Goal: Communication & Community: Participate in discussion

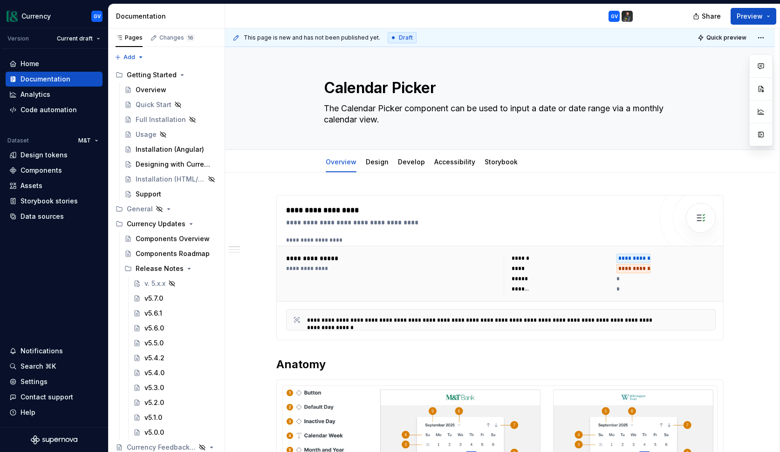
type textarea "*"
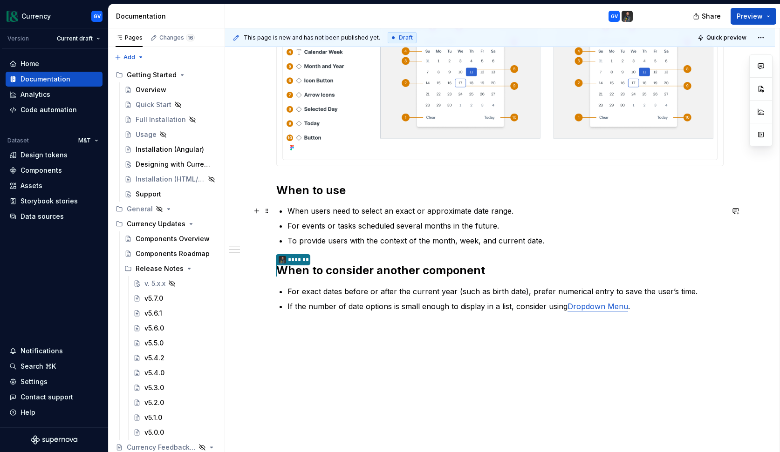
scroll to position [389, 0]
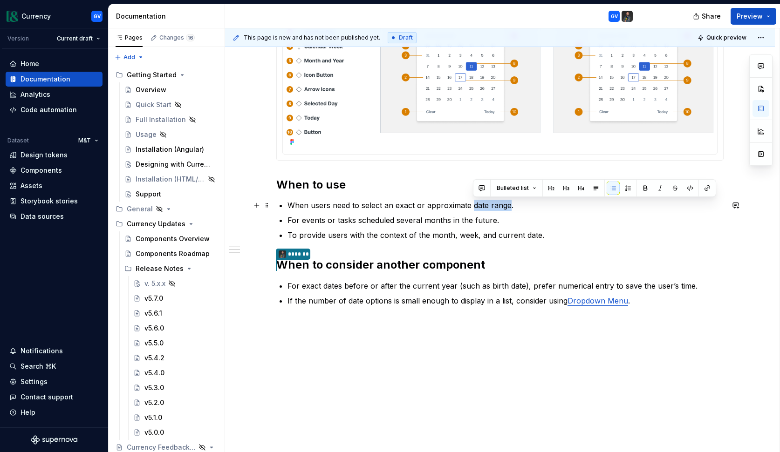
drag, startPoint x: 474, startPoint y: 204, endPoint x: 510, endPoint y: 209, distance: 36.1
click at [510, 209] on p "When users need to select an exact or approximate date range." at bounding box center [505, 205] width 436 height 11
click at [736, 206] on button "button" at bounding box center [735, 205] width 13 height 13
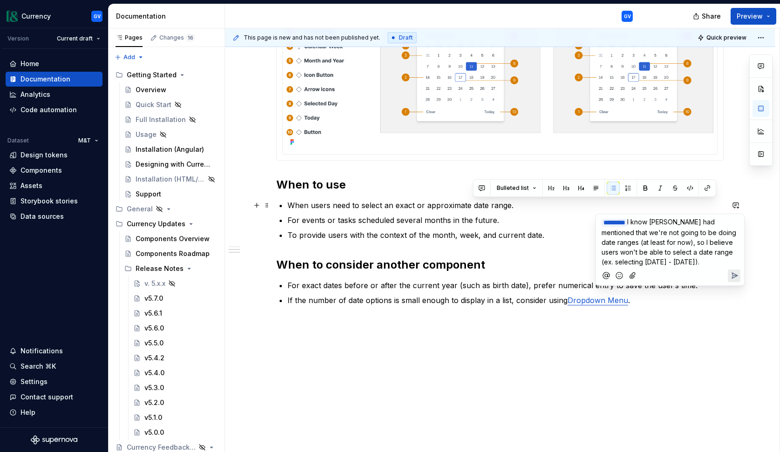
click at [723, 242] on span "I know [PERSON_NAME] had mentioned that we're not going to be doing date ranges…" at bounding box center [669, 242] width 136 height 48
click at [737, 281] on icon "Send" at bounding box center [733, 285] width 9 height 9
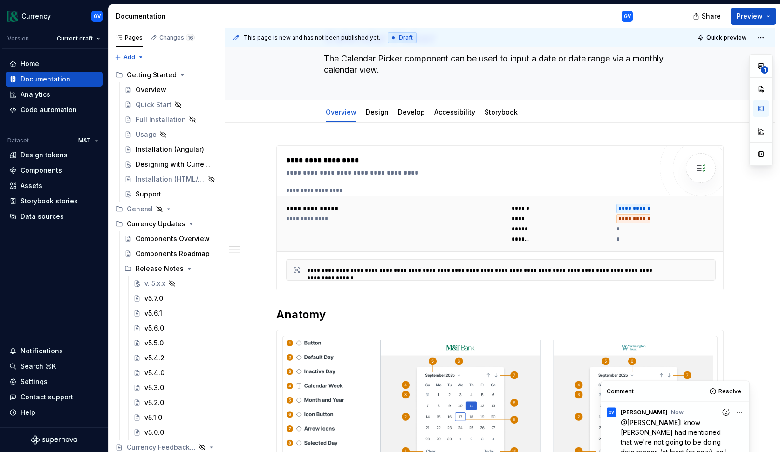
scroll to position [0, 0]
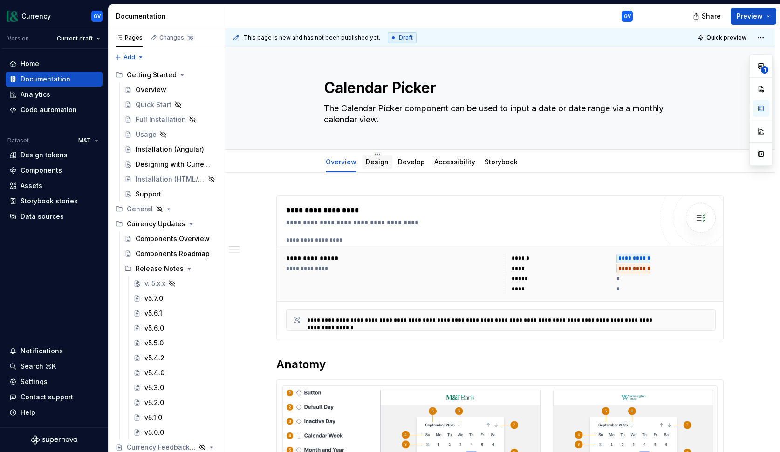
click at [376, 162] on link "Design" at bounding box center [377, 162] width 23 height 8
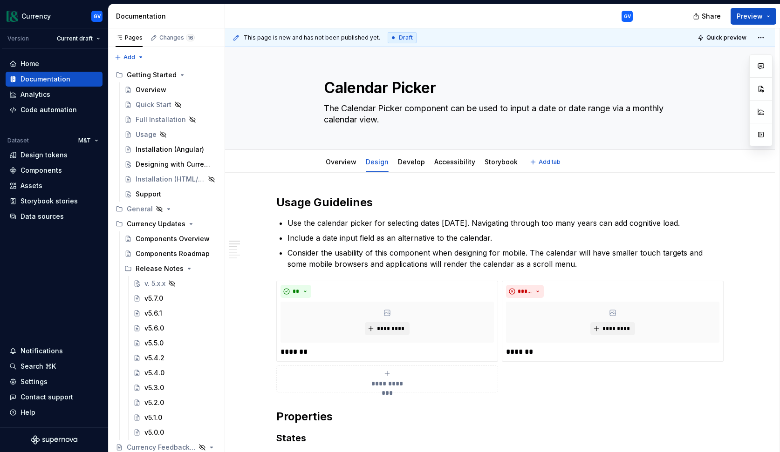
type textarea "*"
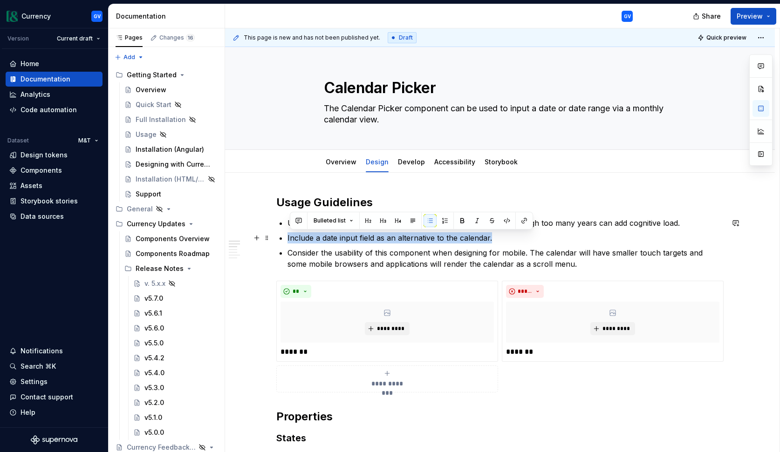
drag, startPoint x: 289, startPoint y: 237, endPoint x: 492, endPoint y: 242, distance: 203.6
click at [740, 222] on button "button" at bounding box center [735, 223] width 13 height 13
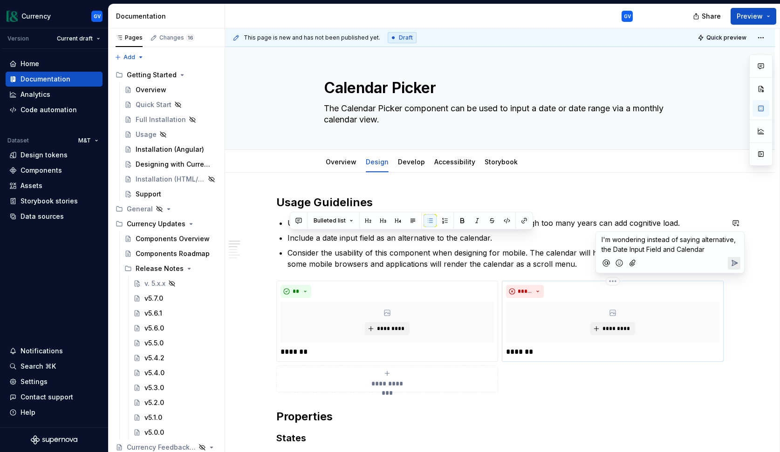
type textarea "*"
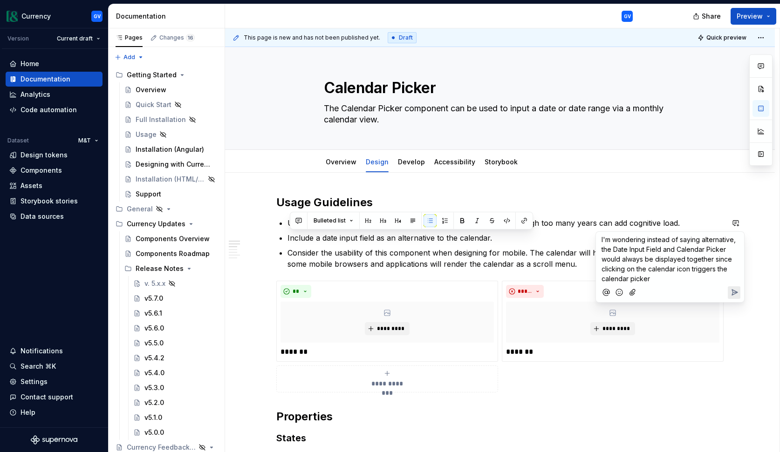
click at [714, 270] on span "I'm wondering instead of saying alternative, the Date Input Field and Calendar …" at bounding box center [669, 259] width 136 height 47
click at [735, 294] on icon "Send" at bounding box center [733, 292] width 9 height 9
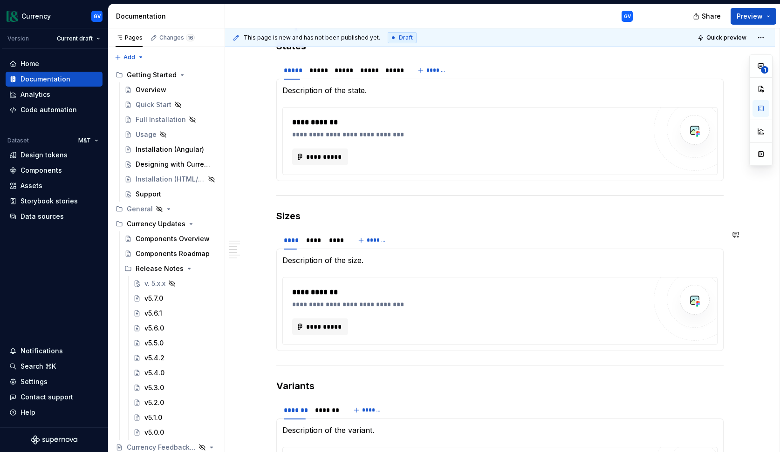
scroll to position [395, 0]
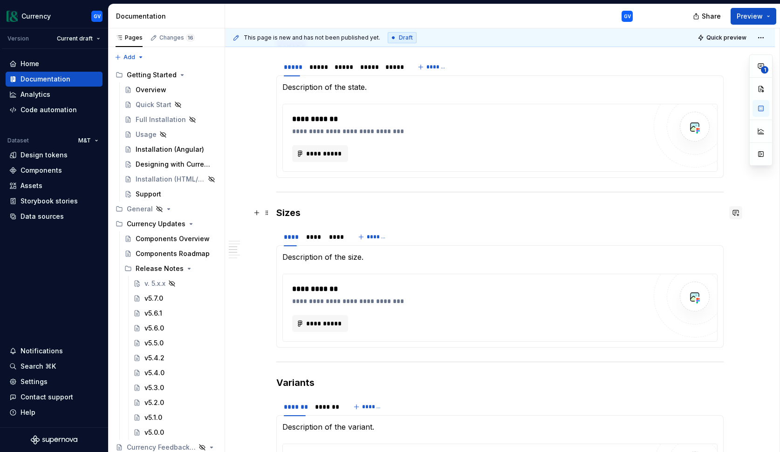
click at [738, 216] on button "button" at bounding box center [735, 212] width 13 height 13
click at [732, 252] on icon "Send" at bounding box center [735, 254] width 6 height 6
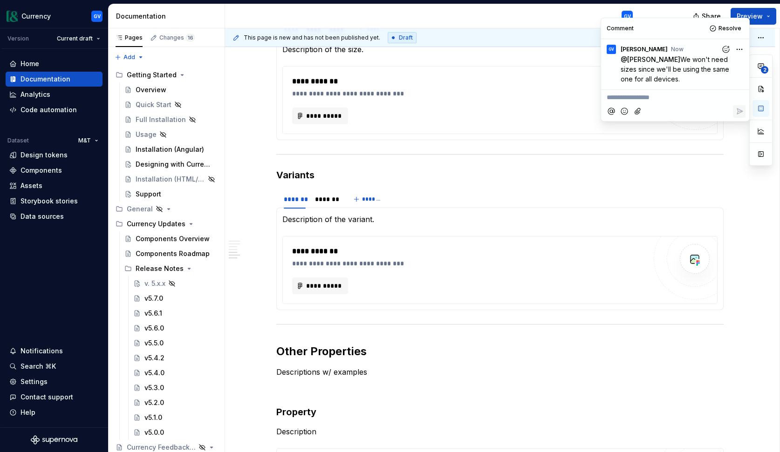
scroll to position [581, 0]
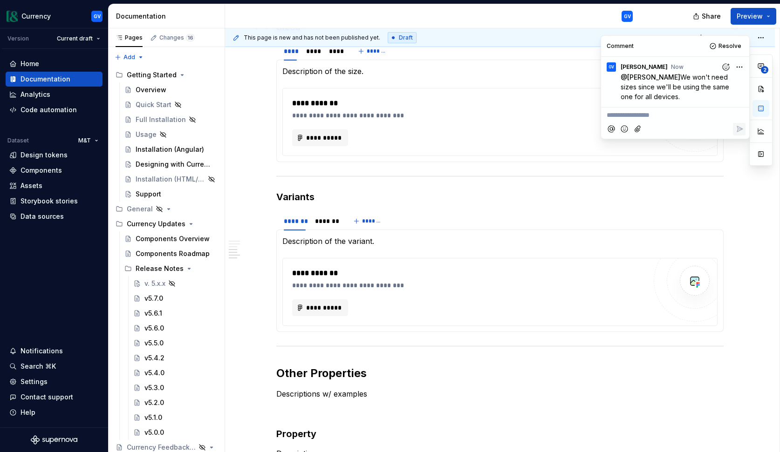
click at [698, 204] on div "**********" at bounding box center [499, 76] width 447 height 924
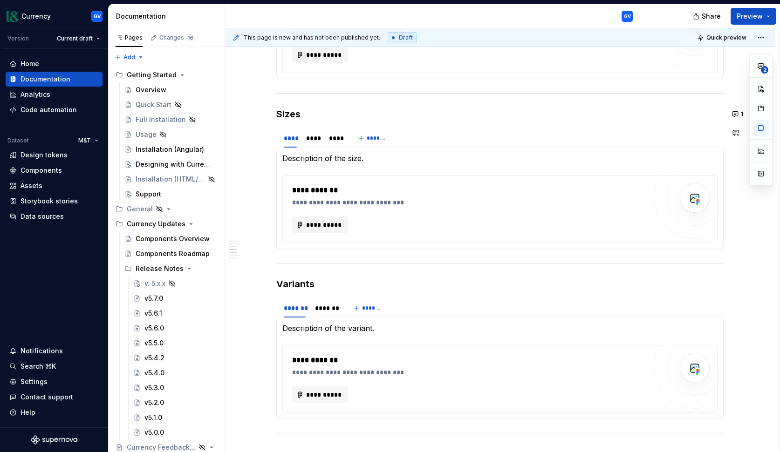
scroll to position [499, 0]
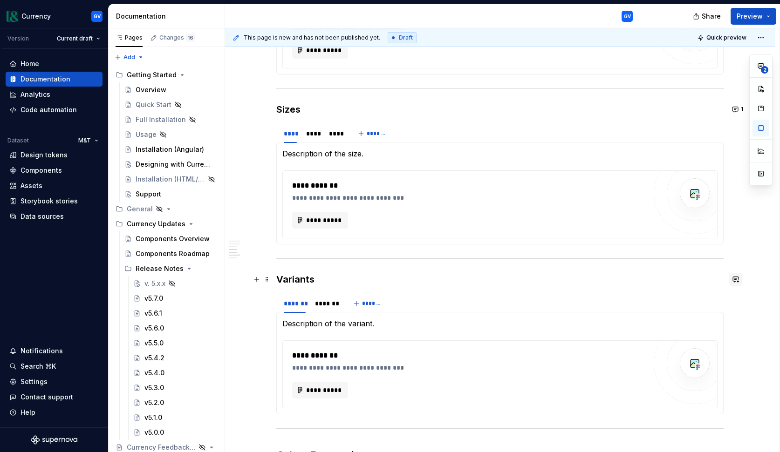
click at [738, 282] on button "button" at bounding box center [735, 279] width 13 height 13
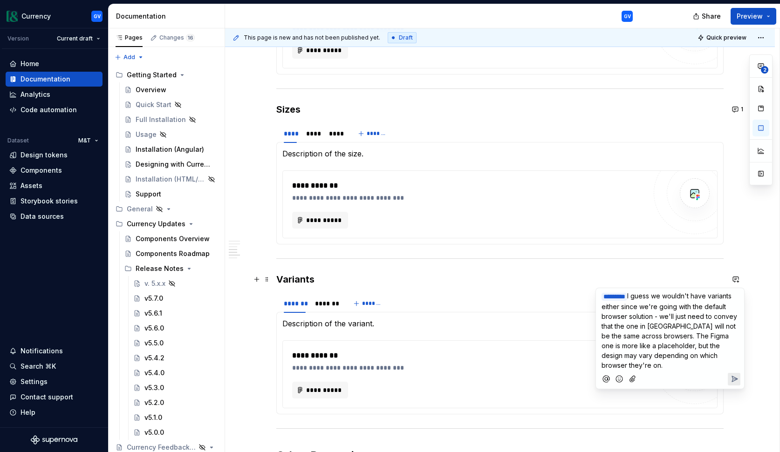
click at [735, 377] on icon "Send" at bounding box center [733, 378] width 9 height 9
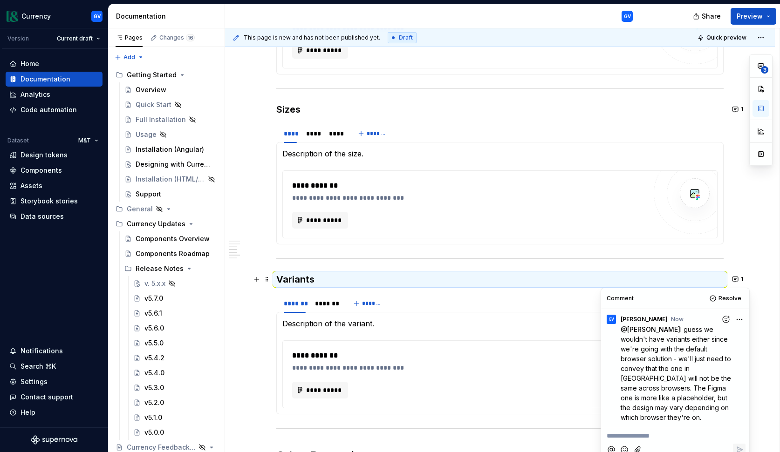
click at [768, 270] on div "**********" at bounding box center [500, 220] width 550 height 1093
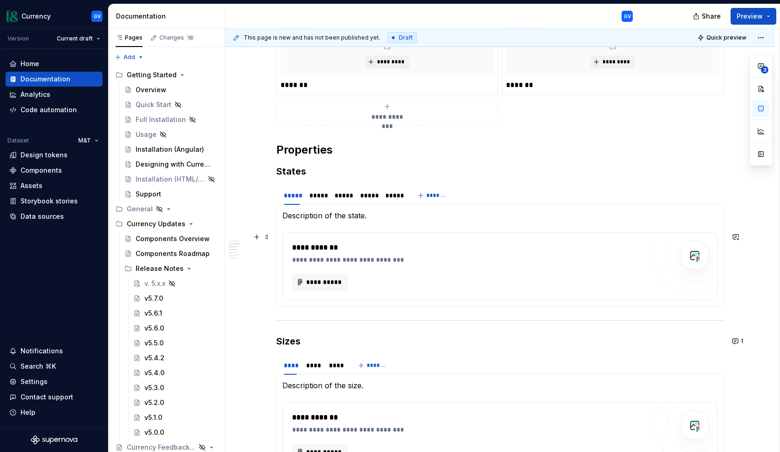
scroll to position [0, 0]
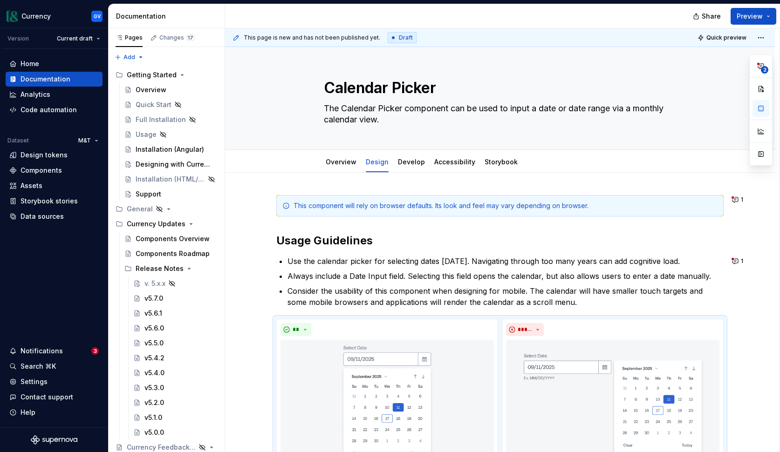
type textarea "*"
